Goal: Task Accomplishment & Management: Complete application form

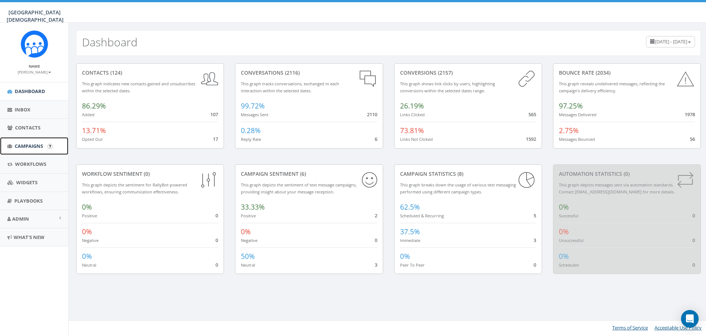
click at [24, 146] on span "Campaigns" at bounding box center [29, 146] width 28 height 7
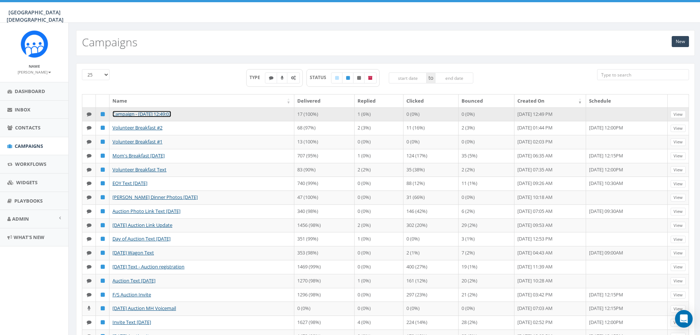
click at [155, 116] on link "Campaign - [DATE] 12:49:03" at bounding box center [141, 114] width 59 height 7
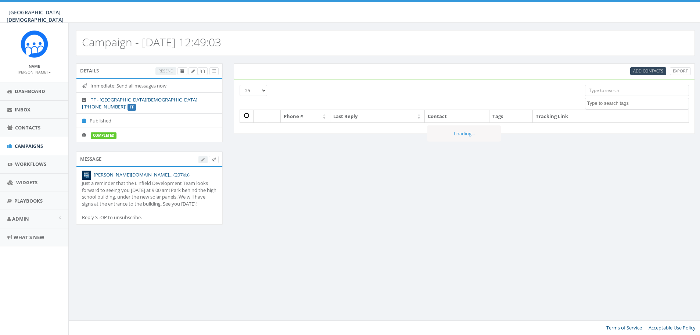
select select
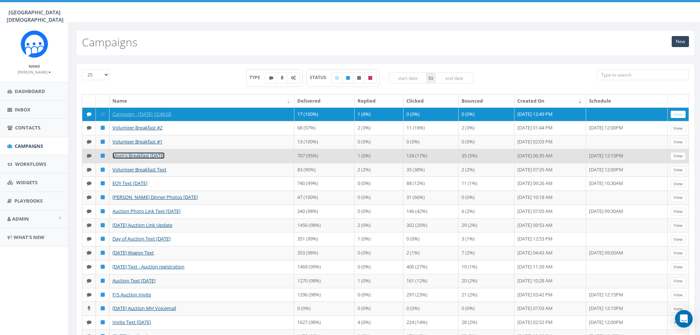
click at [131, 155] on link "Mom's Breakfast 8.8.25" at bounding box center [138, 155] width 52 height 7
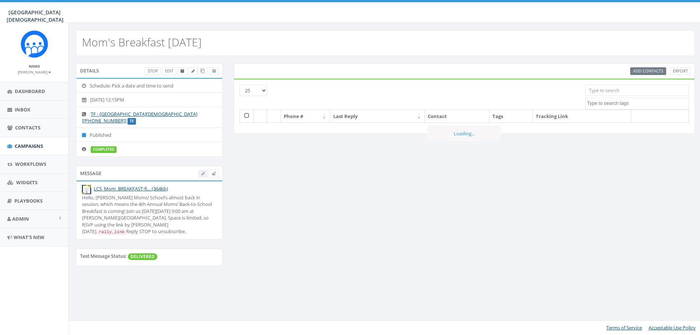
select select
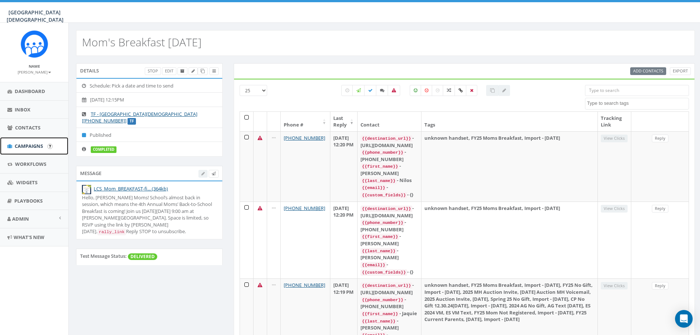
drag, startPoint x: 22, startPoint y: 143, endPoint x: 19, endPoint y: 140, distance: 4.2
click at [22, 143] on span "Campaigns" at bounding box center [29, 146] width 28 height 7
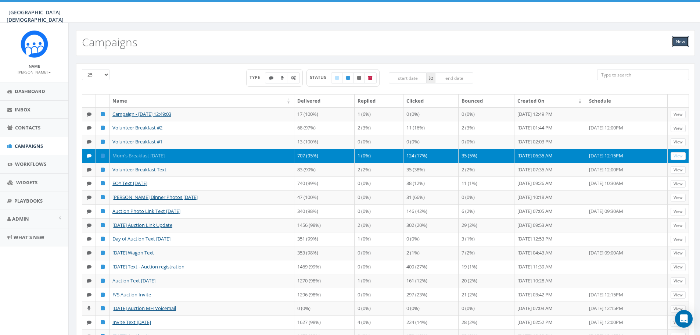
click at [683, 44] on link "New" at bounding box center [680, 41] width 17 height 11
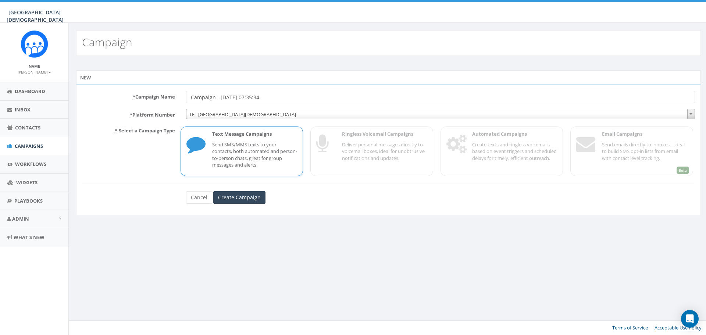
click at [279, 96] on input "Campaign - [DATE] 07:35:34" at bounding box center [440, 97] width 509 height 12
drag, startPoint x: 277, startPoint y: 94, endPoint x: 140, endPoint y: 93, distance: 137.5
click at [140, 93] on div "* Campaign Name Campaign - [DATE] 07:35:34" at bounding box center [388, 97] width 624 height 12
type input "Moms Breakfast [DATE]"
click at [246, 200] on input "Create Campaign" at bounding box center [239, 197] width 52 height 12
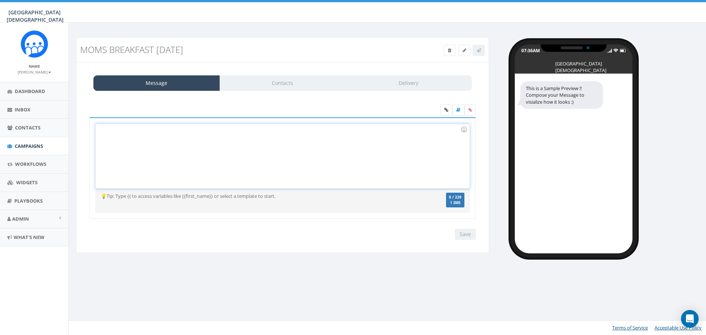
click at [144, 134] on div at bounding box center [282, 156] width 373 height 64
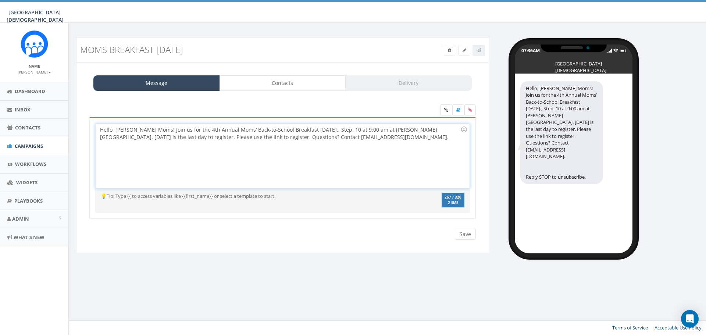
click at [194, 138] on div "Hello, Linfield Moms! Join us for the 4th Annual Moms’ Back-to-School Breakfast…" at bounding box center [282, 156] width 373 height 64
click at [442, 111] on link at bounding box center [446, 109] width 12 height 11
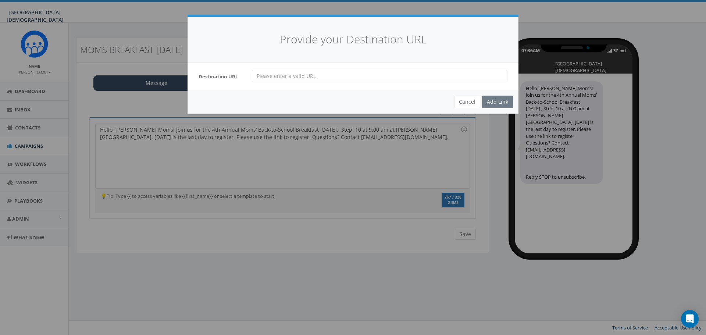
click at [277, 72] on input "url" at bounding box center [379, 76] width 255 height 12
paste input "https://host.nxt.blackbaud.com/registration-form/?formId=55336e15-e23e-42a0-9c8…"
type input "https://host.nxt.blackbaud.com/registration-form/?formId=55336e15-e23e-42a0-9c8…"
click at [497, 105] on div "Add Link" at bounding box center [497, 102] width 31 height 12
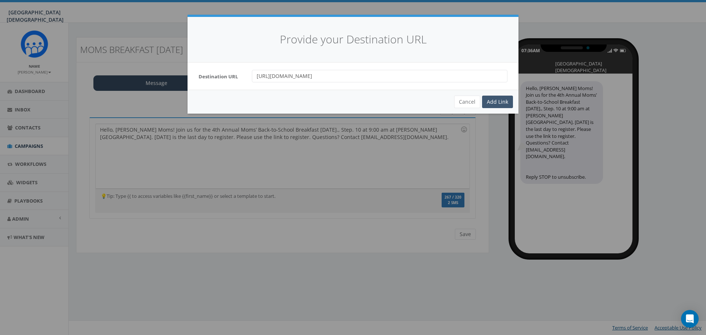
scroll to position [0, 0]
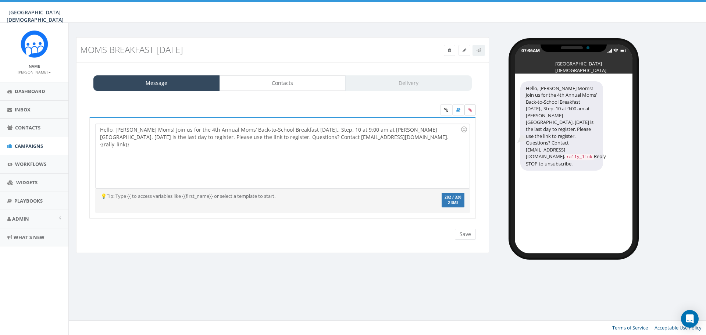
click at [471, 113] on label at bounding box center [469, 109] width 11 height 11
click at [0, 0] on input "file" at bounding box center [0, 0] width 0 height 0
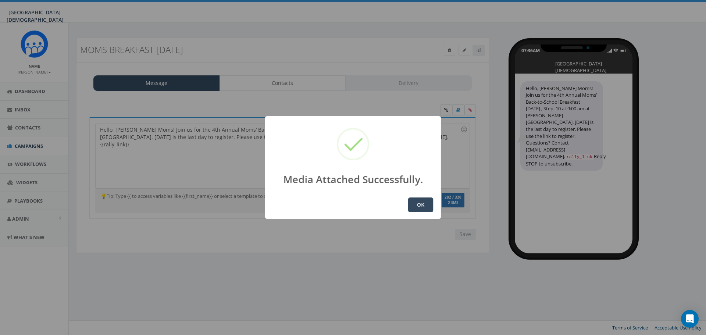
click at [425, 212] on div "OK" at bounding box center [353, 205] width 176 height 28
click at [423, 205] on button "OK" at bounding box center [420, 204] width 25 height 15
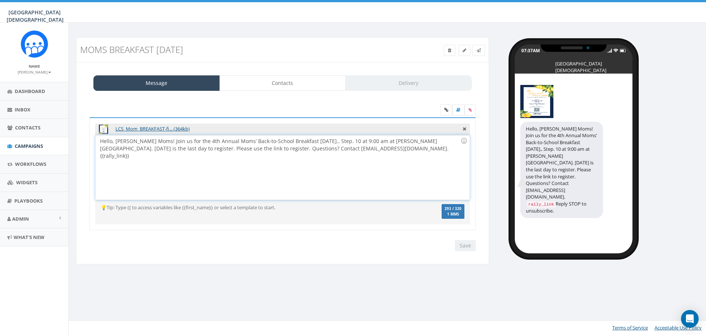
click at [401, 142] on div "Hello, Linfield Moms! Join us for the 4th Annual Moms’ Back-to-School Breakfast…" at bounding box center [282, 167] width 373 height 64
drag, startPoint x: 350, startPoint y: 148, endPoint x: 315, endPoint y: 150, distance: 35.7
click at [315, 150] on div "Hello, Linfield Moms! Join us for the 4th Annual Moms’ Back-to-School Breakfast…" at bounding box center [282, 167] width 373 height 64
click at [201, 149] on div "Hello, Linfield Moms! Join us for the 4th Annual Moms’ Back-to-School Breakfast…" at bounding box center [282, 167] width 373 height 64
click at [469, 245] on input "Save" at bounding box center [465, 245] width 21 height 11
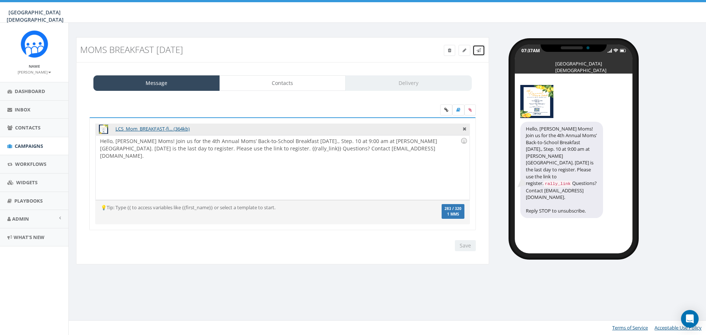
click at [481, 49] on link at bounding box center [478, 50] width 12 height 11
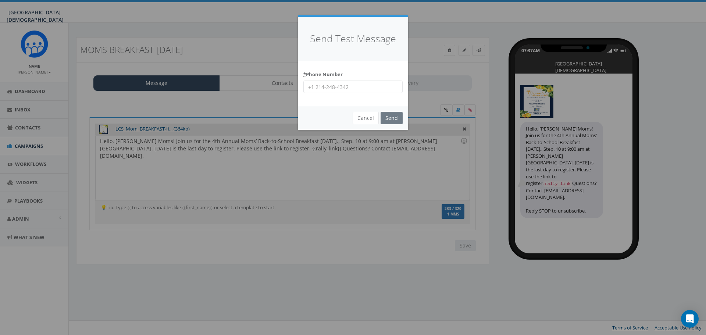
click at [339, 88] on input "* Phone Number" at bounding box center [352, 86] width 99 height 12
type input "9517649695"
click at [393, 118] on input "Send" at bounding box center [391, 118] width 22 height 12
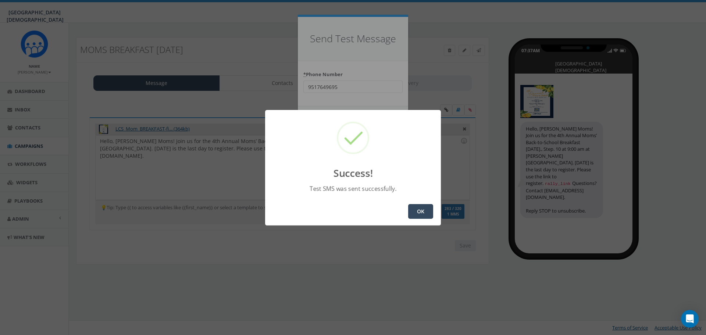
click at [423, 209] on button "OK" at bounding box center [420, 211] width 25 height 15
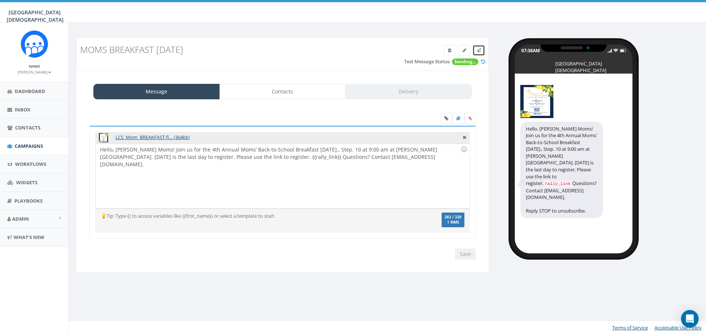
click at [478, 51] on icon at bounding box center [478, 50] width 4 height 4
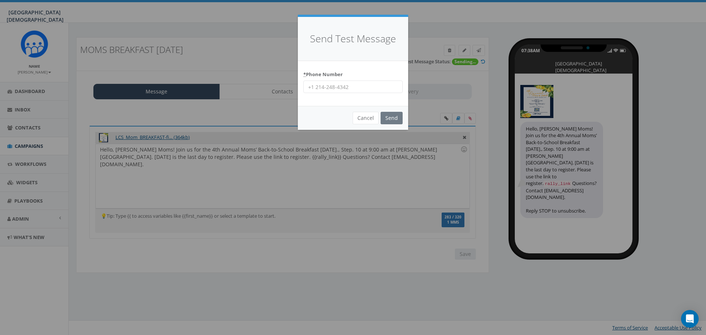
click at [351, 90] on input "* Phone Number" at bounding box center [352, 86] width 99 height 12
type input "9515019247"
click at [395, 118] on input "Send" at bounding box center [391, 118] width 22 height 12
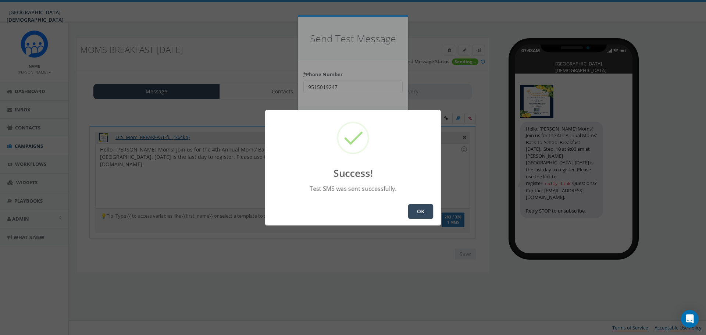
click at [418, 210] on button "OK" at bounding box center [420, 211] width 25 height 15
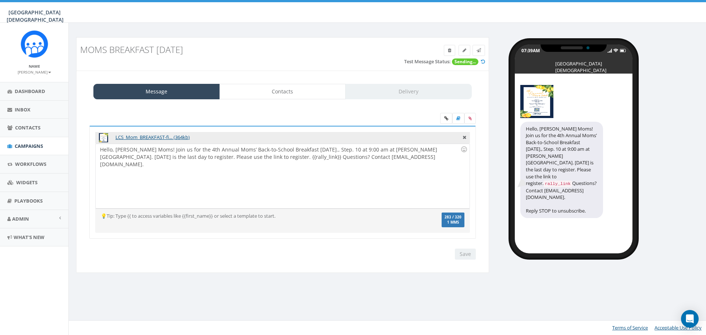
drag, startPoint x: 128, startPoint y: 156, endPoint x: 144, endPoint y: 151, distance: 16.8
click at [128, 156] on div "Hello, [PERSON_NAME] Moms! Join us for the 4th Annual Moms’ Back-to-School Brea…" at bounding box center [282, 176] width 373 height 64
click at [463, 252] on input "Save" at bounding box center [465, 253] width 21 height 11
click at [480, 53] on span at bounding box center [478, 50] width 4 height 6
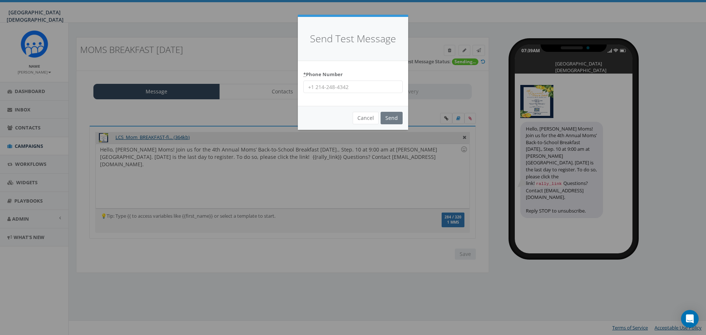
click at [335, 87] on input "* Phone Number" at bounding box center [352, 86] width 99 height 12
type input "9517649695"
click at [393, 119] on input "Send" at bounding box center [391, 118] width 22 height 12
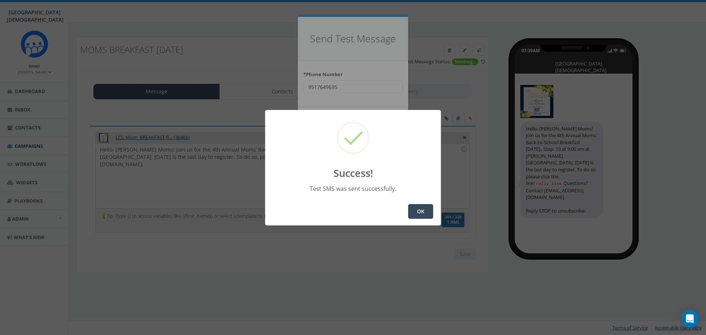
click at [420, 213] on button "OK" at bounding box center [420, 211] width 25 height 15
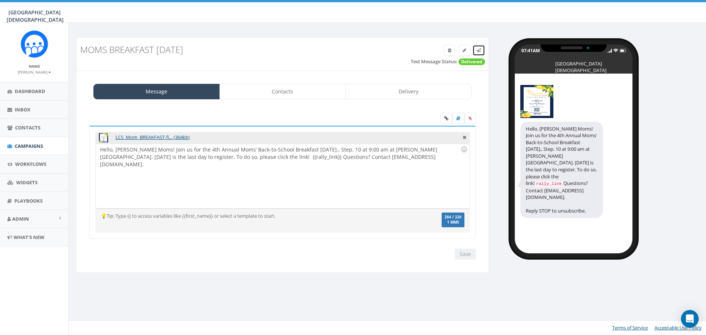
click at [479, 49] on icon at bounding box center [478, 50] width 4 height 4
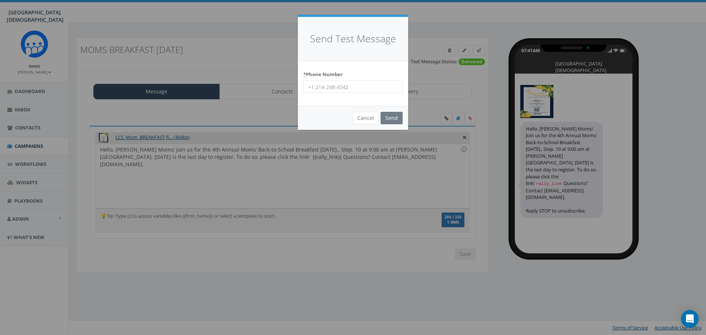
click at [369, 90] on input "* Phone Number" at bounding box center [352, 86] width 99 height 12
type input "9515019247"
click at [386, 114] on input "Send" at bounding box center [391, 118] width 22 height 12
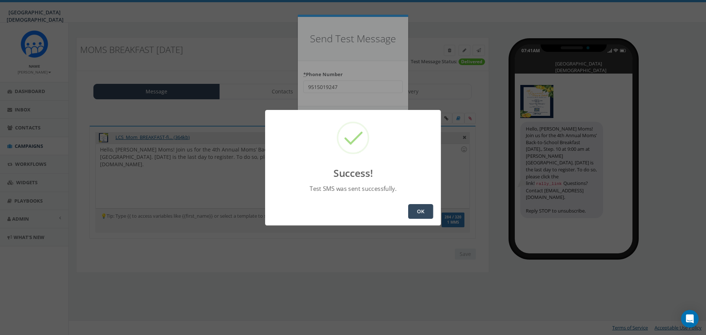
click at [416, 209] on button "OK" at bounding box center [420, 211] width 25 height 15
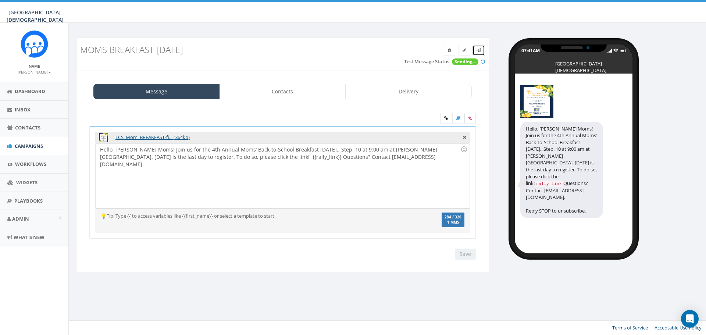
click at [482, 52] on link at bounding box center [478, 50] width 12 height 11
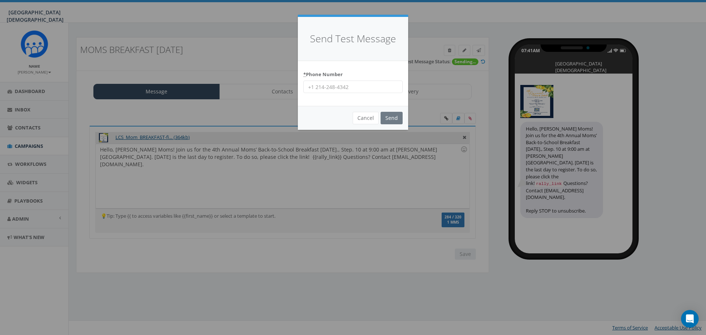
click at [363, 89] on input "* Phone Number" at bounding box center [352, 86] width 99 height 12
type input "9515019247"
click at [394, 114] on input "Send" at bounding box center [391, 118] width 22 height 12
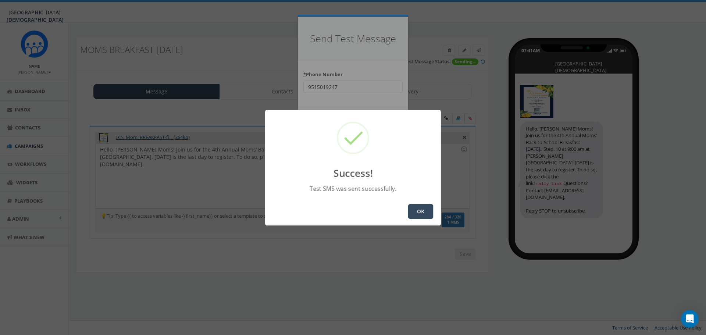
click at [420, 212] on button "OK" at bounding box center [420, 211] width 25 height 15
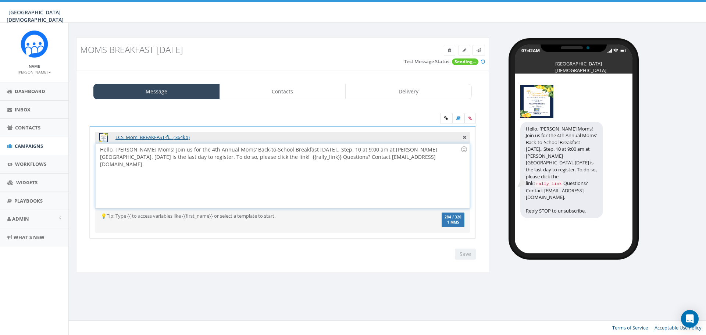
drag, startPoint x: 124, startPoint y: 157, endPoint x: 135, endPoint y: 155, distance: 10.8
click at [124, 157] on div "Hello, [PERSON_NAME] Moms! Join us for the 4th Annual Moms’ Back-to-School Brea…" at bounding box center [282, 176] width 373 height 64
click at [402, 149] on div "Hello, [PERSON_NAME] Moms! Join us for the 4th Annual Moms’ Back-to-School Brea…" at bounding box center [282, 176] width 373 height 64
click at [465, 254] on input "Save" at bounding box center [465, 253] width 21 height 11
click at [480, 48] on icon at bounding box center [478, 50] width 4 height 4
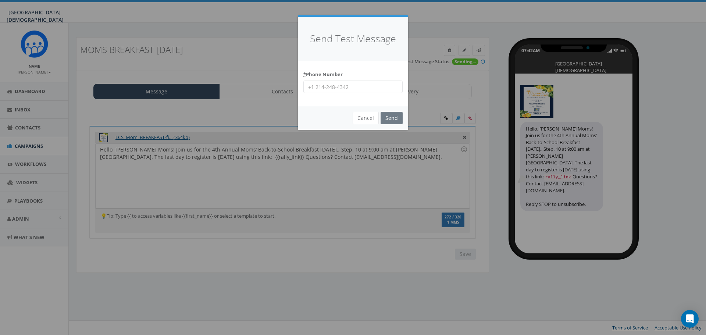
click at [365, 84] on input "* Phone Number" at bounding box center [352, 86] width 99 height 12
type input "9517649695"
click at [390, 113] on input "Send" at bounding box center [391, 118] width 22 height 12
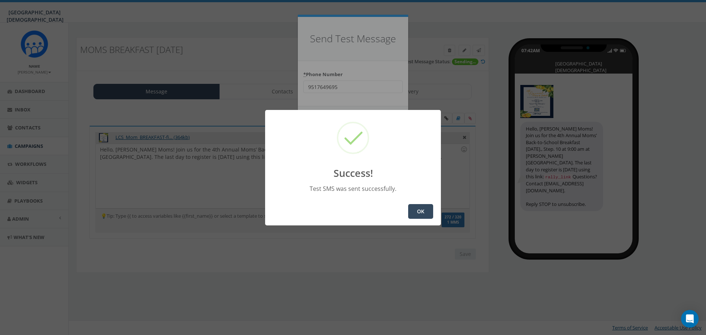
click at [423, 211] on button "OK" at bounding box center [420, 211] width 25 height 15
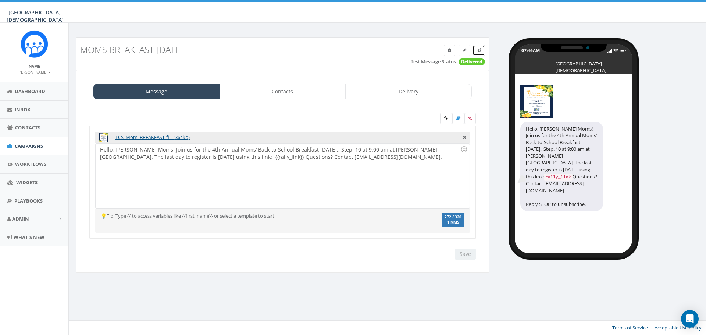
click at [479, 48] on icon at bounding box center [478, 50] width 4 height 4
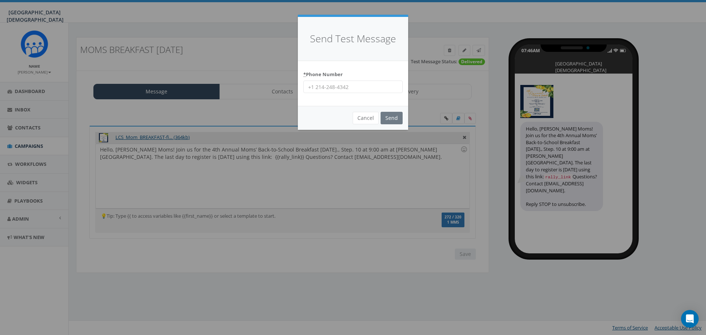
click at [367, 86] on input "* Phone Number" at bounding box center [352, 86] width 99 height 12
type input "9515019247"
click at [395, 118] on input "Send" at bounding box center [391, 118] width 22 height 12
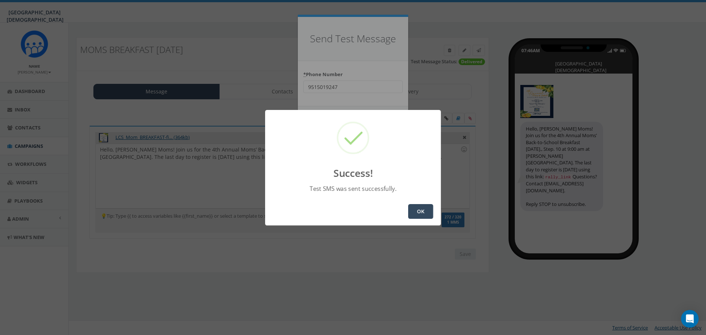
click at [416, 210] on button "OK" at bounding box center [420, 211] width 25 height 15
